Goal: Task Accomplishment & Management: Manage account settings

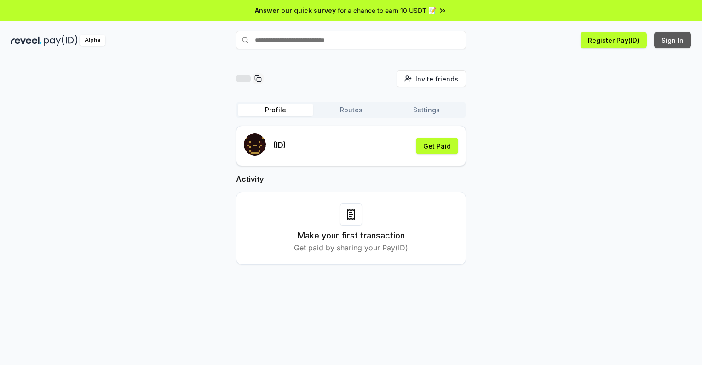
click at [673, 40] on button "Sign In" at bounding box center [672, 40] width 37 height 17
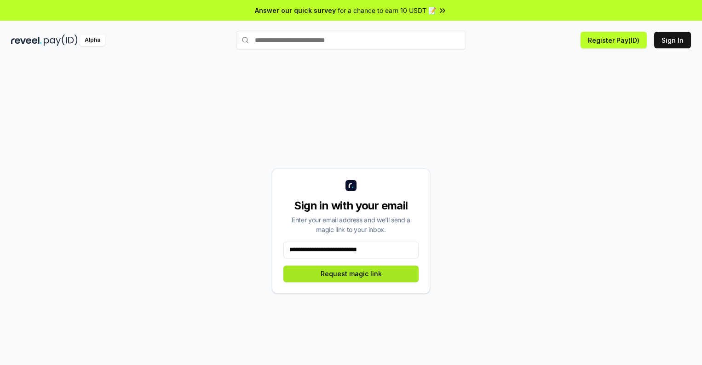
type input "**********"
click at [351, 273] on button "Request magic link" at bounding box center [350, 273] width 135 height 17
